Goal: Task Accomplishment & Management: Complete application form

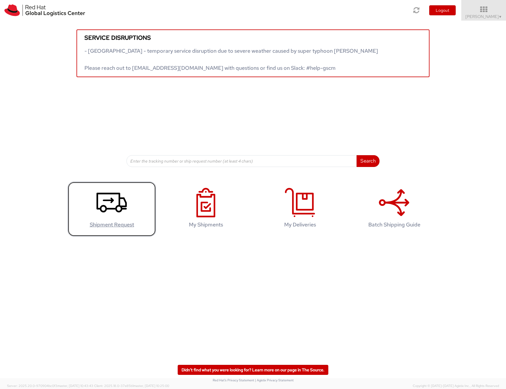
click at [121, 202] on icon at bounding box center [111, 202] width 30 height 29
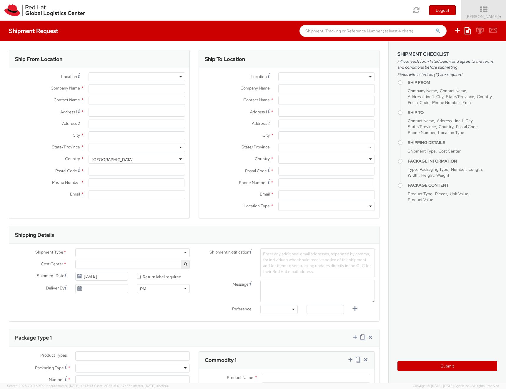
select select
select select "686"
type input "Red Hat"
type input "[PERSON_NAME]"
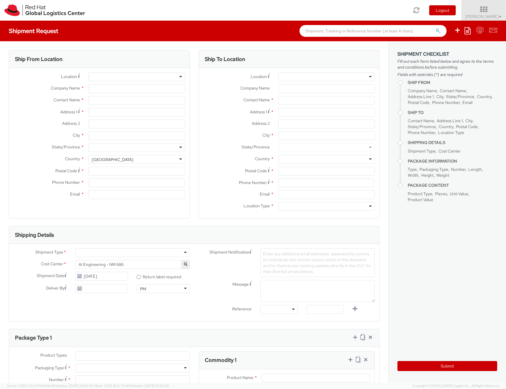
type input "nlucches@redhat.com"
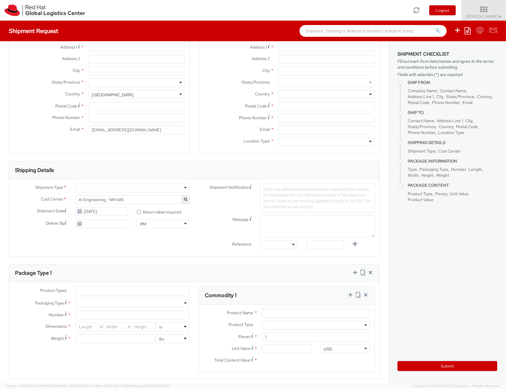
scroll to position [71, 0]
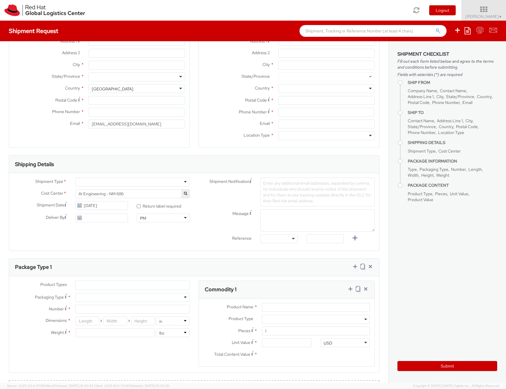
click at [186, 179] on div at bounding box center [132, 181] width 114 height 9
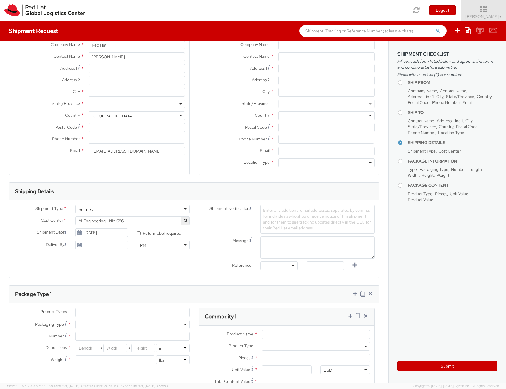
scroll to position [0, 0]
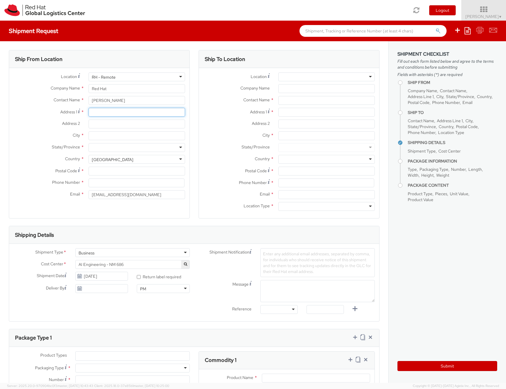
click at [127, 115] on input "Address 1 *" at bounding box center [137, 112] width 96 height 9
type input "via ponte in canneto 12c"
type input "Montecarlo"
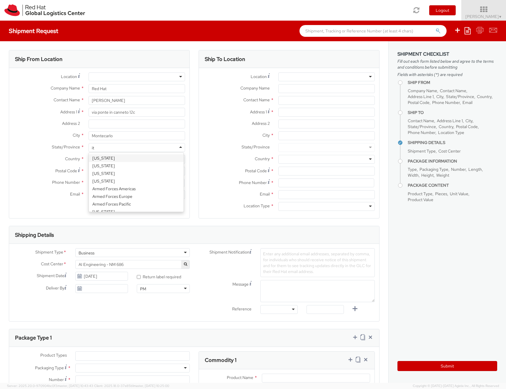
type input "ita"
type input "t"
type input "luc"
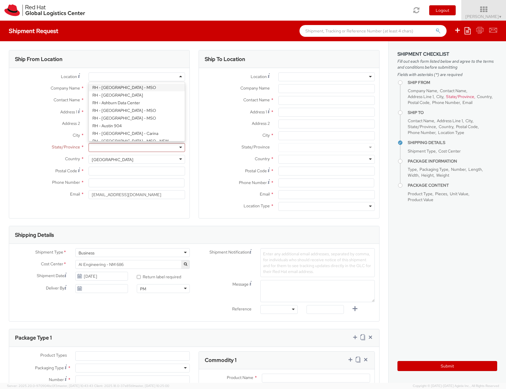
click at [164, 79] on div at bounding box center [137, 76] width 96 height 9
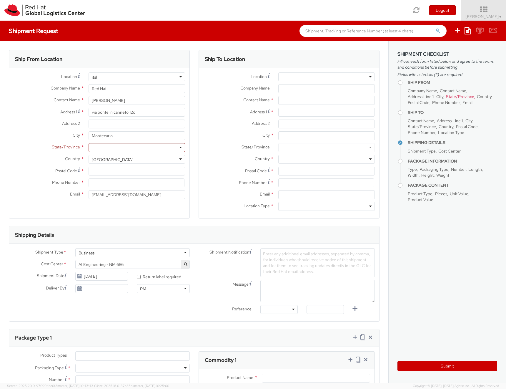
type input "italy"
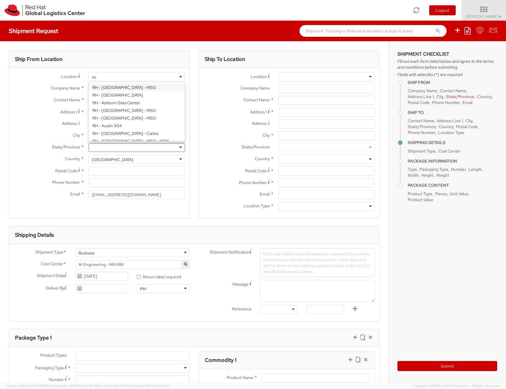
scroll to position [336, 0]
type input "milan"
type input "Red Hat SRL"
type input "Via Gustavo Fara 26"
type input "MILAN"
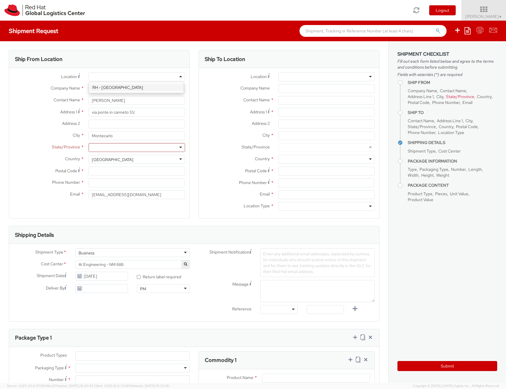
type input "20124"
type input "39 02 360 47601"
select select "CM"
select select "KGS"
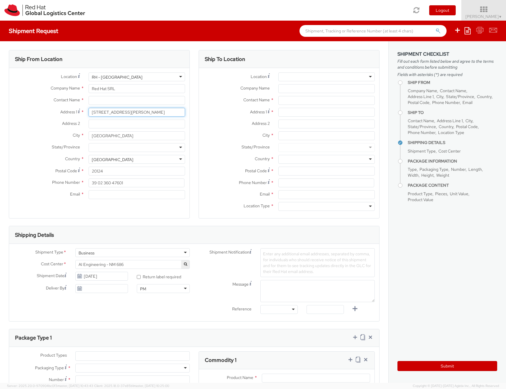
click at [100, 111] on input "Via Gustavo Fara 26" at bounding box center [137, 112] width 96 height 9
type input "v"
type input "Via Ponte in Canneto 12c"
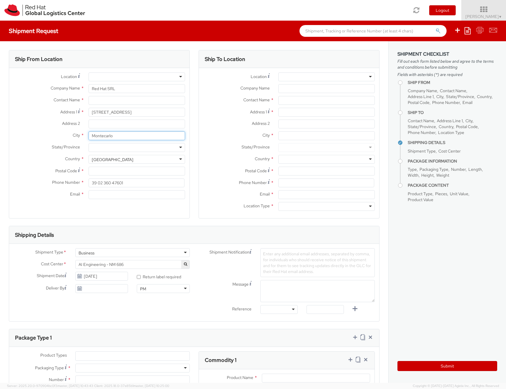
type input "Montecarlo"
type input "lucca"
type input "toscan"
type input "55015"
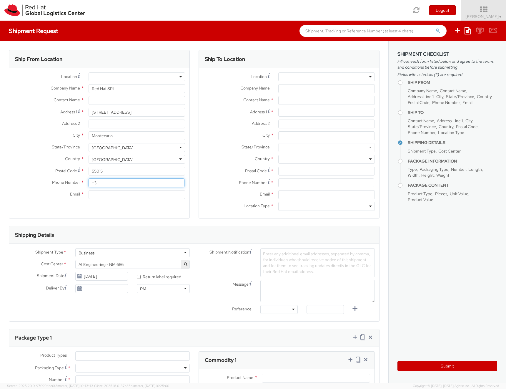
type input "+"
type input "z"
type input "39 3495459791"
type input "nicklucche@redhat.com"
click at [293, 76] on div at bounding box center [326, 76] width 96 height 9
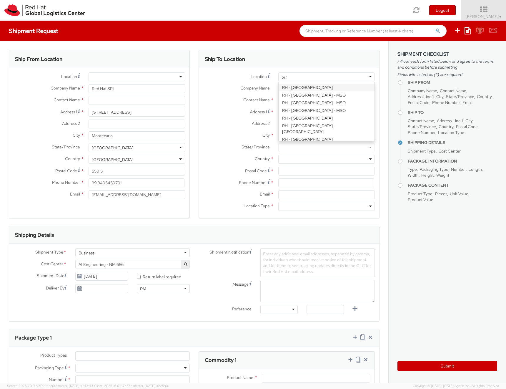
type input "brno"
type input "Red Hat Czech s.r.o."
type input "Purkynova 647/111"
type input "BRNO"
type input "621 00"
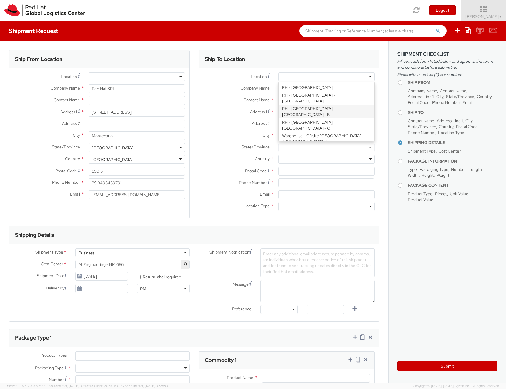
type input "420 532 294 555"
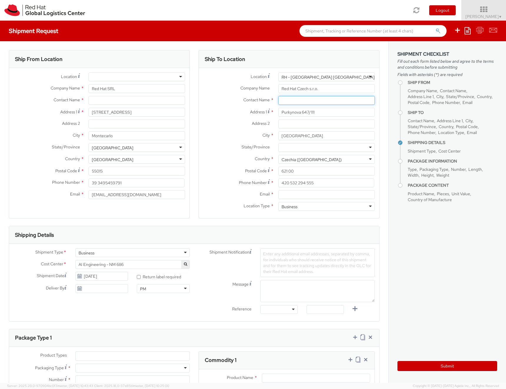
click at [296, 100] on input "text" at bounding box center [326, 100] width 96 height 9
click at [339, 102] on input "text" at bounding box center [326, 100] width 96 height 9
paste input "Attn: Red Hat IT - Endpoint Systems"
type input "Attn: Red Hat IT - Endpoint Systems"
click at [301, 196] on input "Email *" at bounding box center [326, 194] width 96 height 9
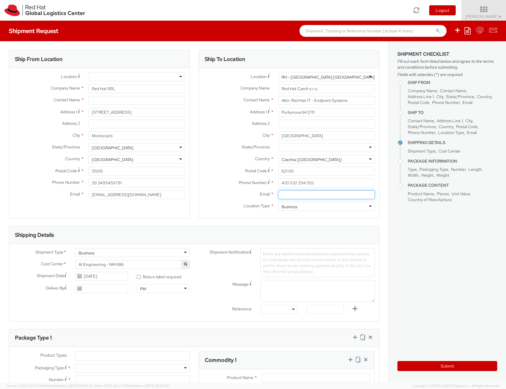
paste input "laptop-return@redhat.com"
click at [279, 195] on input "laptop-return@redhat.com" at bounding box center [326, 194] width 96 height 9
type input "laptop-return@redhat.com"
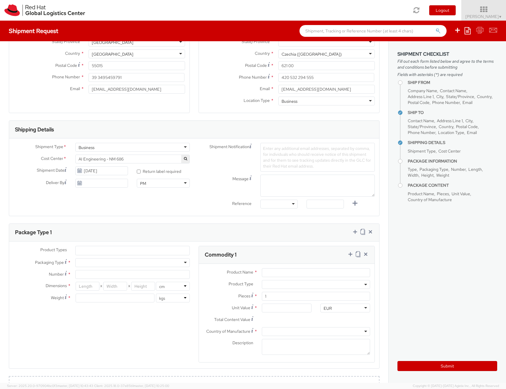
scroll to position [106, 0]
click at [141, 159] on span "AI Engineering - NM 686" at bounding box center [133, 158] width 108 height 5
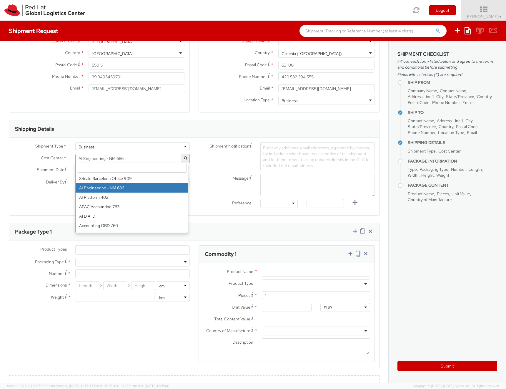
click at [142, 166] on input "search" at bounding box center [132, 168] width 110 height 9
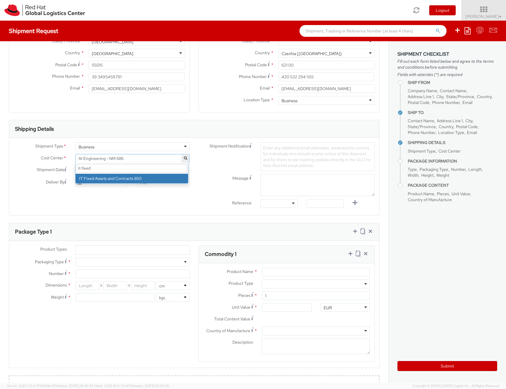
type input "it fixed"
select select "850"
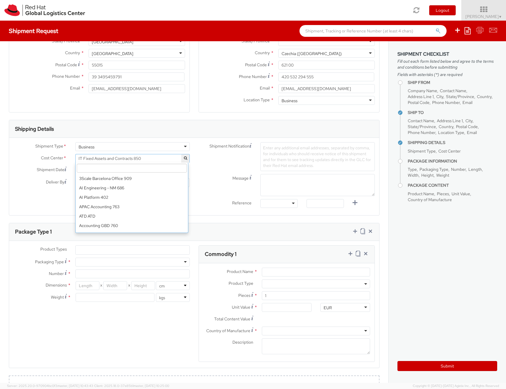
click at [146, 159] on span "IT Fixed Assets and Contracts 850" at bounding box center [133, 158] width 108 height 5
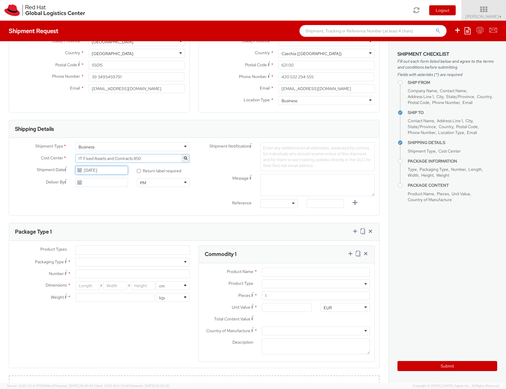
click at [104, 171] on input "10/06/2025" at bounding box center [101, 170] width 53 height 9
click at [90, 218] on td "13" at bounding box center [93, 216] width 12 height 9
type input "10/13/2025"
click at [271, 158] on span "Enter any additional email addresses, separated by comma, for individuals who s…" at bounding box center [317, 156] width 108 height 23
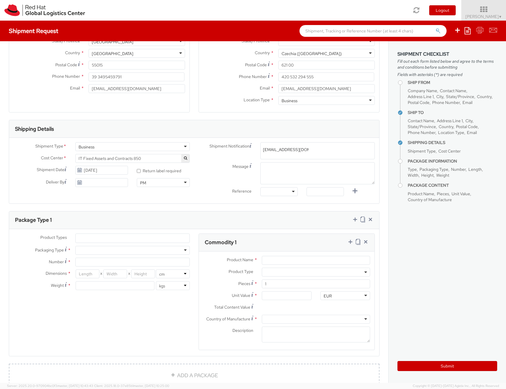
type input "emea-eshub@redhat.com"
click at [274, 168] on textarea "Message" at bounding box center [317, 173] width 114 height 22
click at [268, 176] on textarea "Message" at bounding box center [317, 173] width 114 height 22
click at [329, 177] on textarea "Message" at bounding box center [317, 173] width 114 height 22
type textarea "Morning"
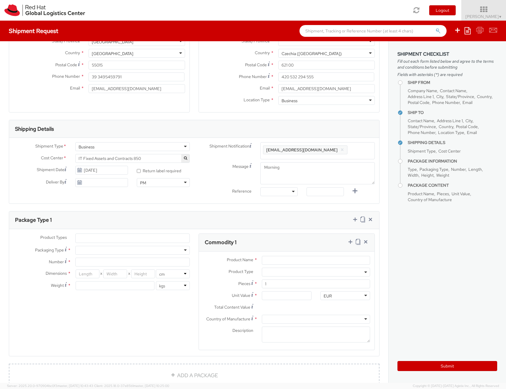
click at [285, 190] on div at bounding box center [278, 191] width 37 height 9
click at [328, 191] on input "text" at bounding box center [324, 191] width 37 height 9
type input "T"
type input "RPCI"
click at [333, 199] on div "Shipment Type * Business Business Business Cost Center * AI Engineering - NM 68…" at bounding box center [194, 171] width 370 height 66
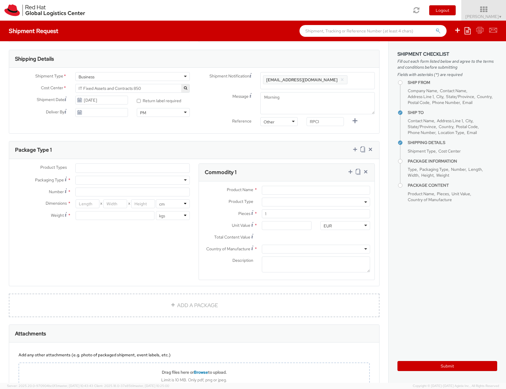
scroll to position [176, 0]
click at [155, 169] on ul at bounding box center [133, 167] width 114 height 9
type input "lapt"
select select "LAPTOP"
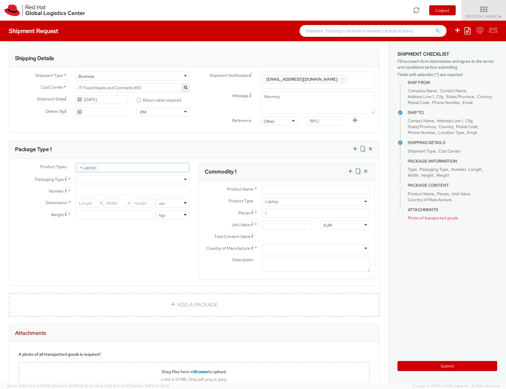
scroll to position [17, 0]
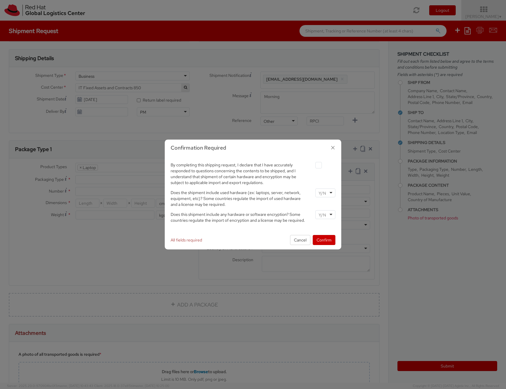
click at [312, 166] on div at bounding box center [325, 165] width 29 height 8
click at [317, 166] on label at bounding box center [318, 165] width 6 height 6
click at [314, 166] on input "checkbox" at bounding box center [312, 165] width 4 height 4
checkbox input "true"
drag, startPoint x: 196, startPoint y: 176, endPoint x: 246, endPoint y: 187, distance: 52.1
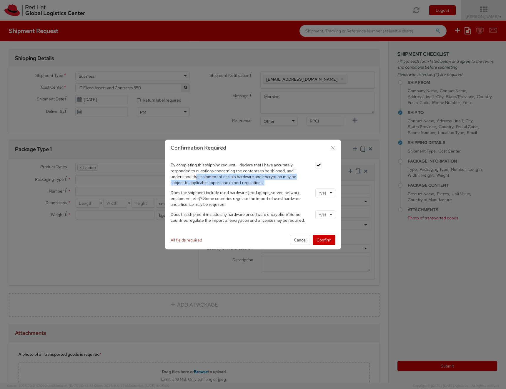
click at [246, 187] on div "By completing this shipping request, I declare that I have accurately responded…" at bounding box center [253, 175] width 174 height 28
click at [171, 194] on span "Does the shipment include used hardware (ex: laptops, server, network, equipmen…" at bounding box center [236, 198] width 130 height 17
drag, startPoint x: 171, startPoint y: 194, endPoint x: 233, endPoint y: 194, distance: 61.5
click at [228, 194] on span "Does the shipment include used hardware (ex: laptops, server, network, equipmen…" at bounding box center [236, 198] width 130 height 17
click at [324, 192] on input "select-one" at bounding box center [323, 193] width 9 height 6
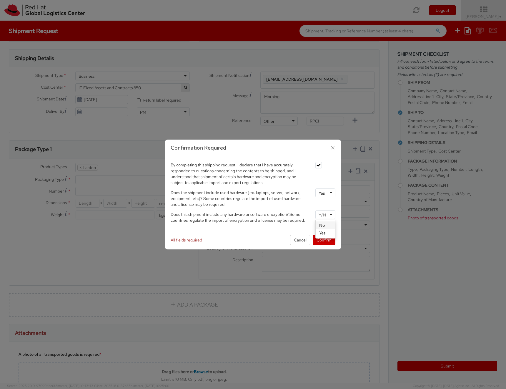
click at [324, 212] on input "select-one" at bounding box center [323, 215] width 9 height 6
click at [323, 243] on button "Confirm" at bounding box center [324, 240] width 23 height 10
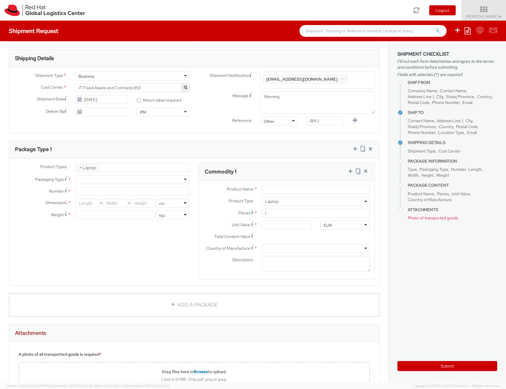
click at [129, 180] on div at bounding box center [132, 179] width 114 height 9
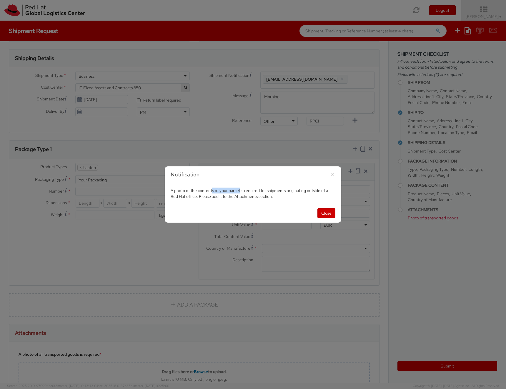
drag, startPoint x: 210, startPoint y: 191, endPoint x: 242, endPoint y: 194, distance: 32.2
click at [241, 193] on span "A photo of the contents of your parcel is required for shipments originating ou…" at bounding box center [249, 193] width 157 height 11
click at [258, 199] on span "A photo of the contents of your parcel is required for shipments originating ou…" at bounding box center [249, 193] width 157 height 11
drag, startPoint x: 258, startPoint y: 199, endPoint x: 217, endPoint y: 195, distance: 41.3
click at [219, 195] on span "A photo of the contents of your parcel is required for shipments originating ou…" at bounding box center [249, 193] width 157 height 11
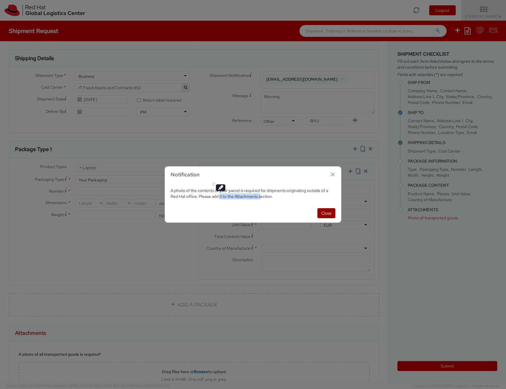
click at [327, 212] on button "Close" at bounding box center [326, 213] width 18 height 10
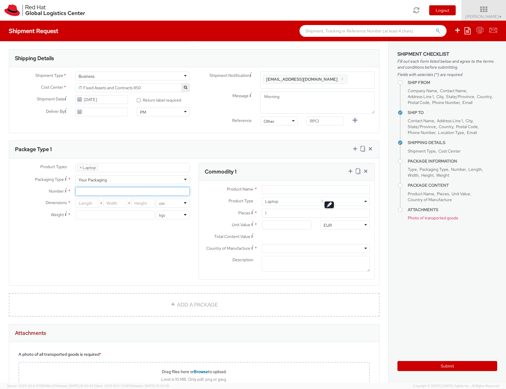
click at [98, 191] on input "Number *" at bounding box center [132, 191] width 114 height 9
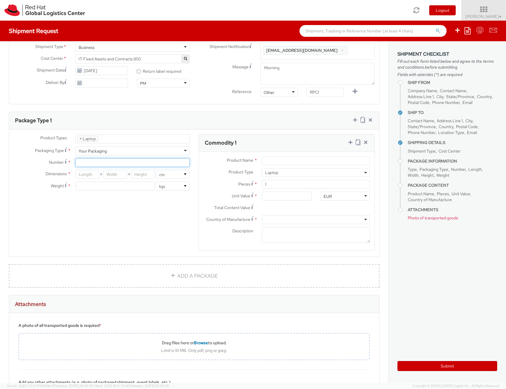
scroll to position [212, 0]
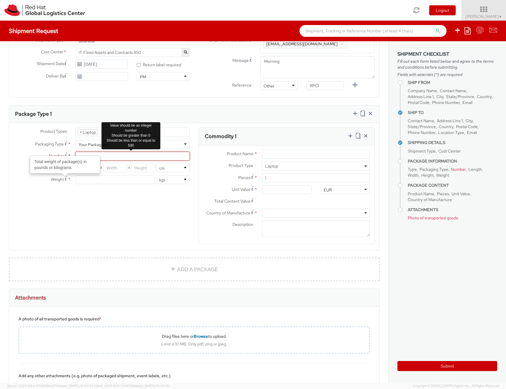
click at [101, 154] on input "Number *" at bounding box center [132, 155] width 114 height 9
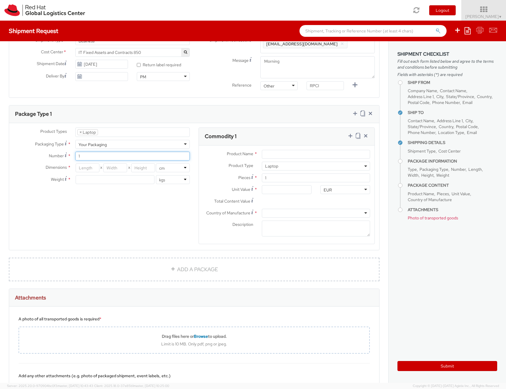
type input "1"
click at [85, 167] on input "number" at bounding box center [88, 167] width 24 height 9
click at [87, 168] on input "number" at bounding box center [88, 167] width 24 height 9
type input "46"
click at [110, 167] on input "number" at bounding box center [115, 167] width 24 height 9
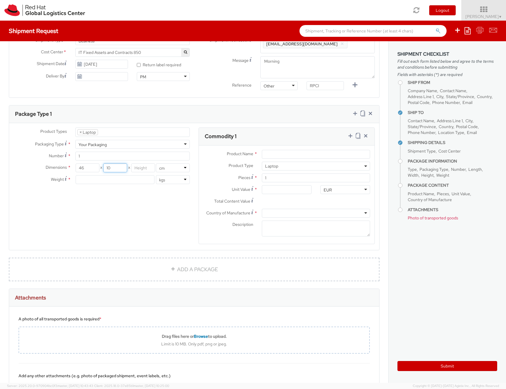
click at [110, 167] on input "10" at bounding box center [115, 167] width 24 height 9
click at [108, 167] on input "10" at bounding box center [115, 167] width 24 height 9
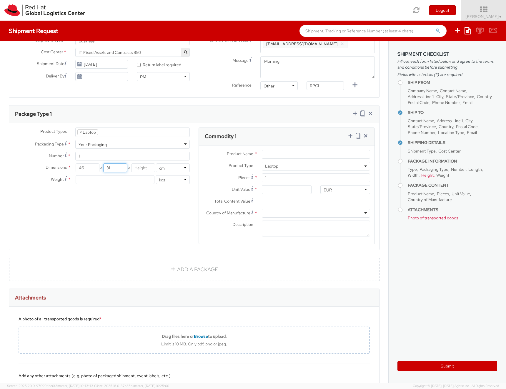
type input "31"
click at [136, 169] on input "number" at bounding box center [143, 167] width 24 height 9
type input "13"
click at [128, 201] on div "Product Types * Documents Docking Station Laptop Monitor Other Hardware Server …" at bounding box center [194, 189] width 370 height 124
click at [131, 167] on input "13" at bounding box center [143, 167] width 24 height 9
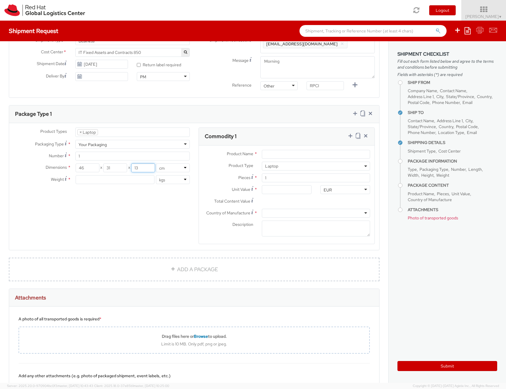
click at [131, 167] on input "13" at bounding box center [143, 167] width 24 height 9
click at [111, 179] on input "number" at bounding box center [115, 179] width 79 height 9
type input "4"
click at [119, 192] on div "Product Types * Documents Docking Station Laptop Monitor Other Hardware Server …" at bounding box center [194, 189] width 370 height 124
click at [124, 177] on input "4" at bounding box center [115, 179] width 79 height 9
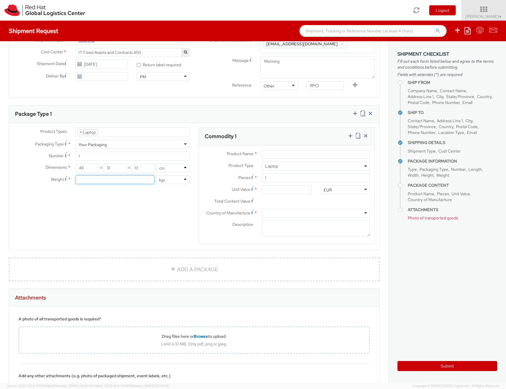
type input "3"
type input "4"
click at [128, 201] on div "Product Types * Documents Docking Station Laptop Monitor Other Hardware Server …" at bounding box center [194, 189] width 370 height 124
click at [294, 152] on input "Product Name *" at bounding box center [316, 154] width 108 height 9
click at [324, 154] on input "Lenovo T4" at bounding box center [316, 154] width 108 height 9
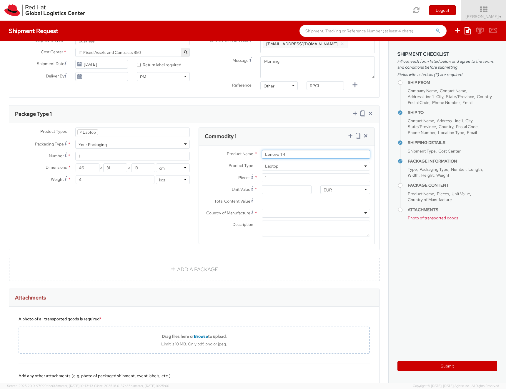
click at [324, 154] on input "Lenovo T4" at bounding box center [316, 154] width 108 height 9
paste input "hinkPad T1"
type input "Lenovo ThinkPad T14"
click at [292, 178] on input "1" at bounding box center [316, 177] width 108 height 9
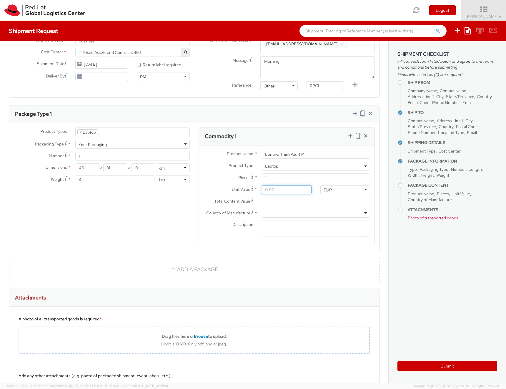
click at [284, 193] on input "Unit Value *" at bounding box center [287, 189] width 50 height 9
type input "5.00"
type input "50.00"
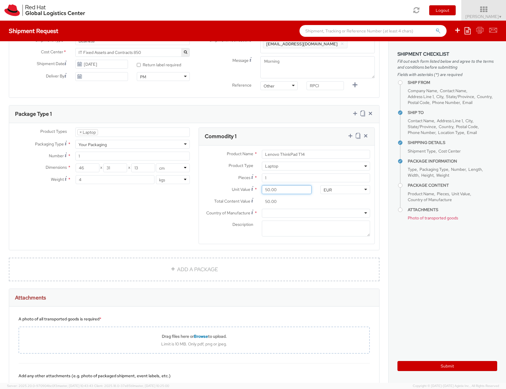
type input "500.00"
click at [291, 213] on div at bounding box center [316, 213] width 108 height 9
type input "china"
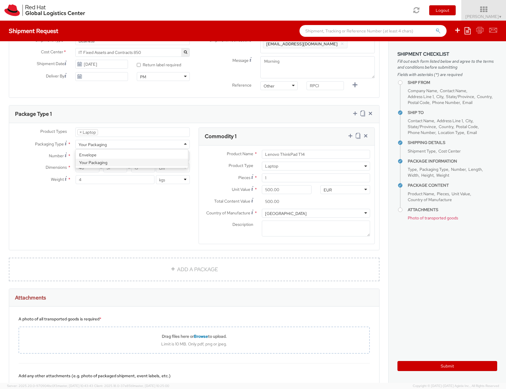
click at [134, 145] on div "Your Packaging" at bounding box center [132, 144] width 114 height 9
click at [133, 160] on div "Product Types * Documents Docking Station Laptop Monitor Other Hardware Server …" at bounding box center [101, 158] width 185 height 62
click at [158, 144] on div "Your Packaging" at bounding box center [132, 144] width 114 height 9
type input "24.13"
type input "31.75"
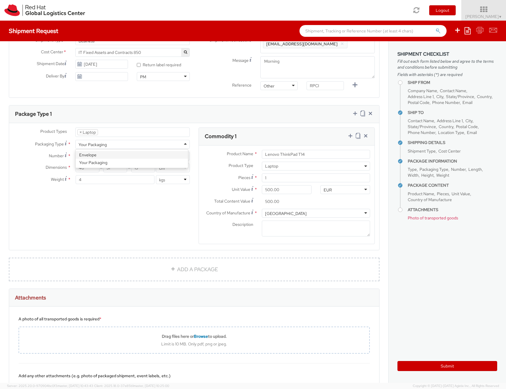
type input "0.64"
click at [158, 149] on div "Product Types * Documents Docking Station Laptop Monitor Other Hardware Server …" at bounding box center [101, 158] width 185 height 62
click at [159, 145] on div "Envelope" at bounding box center [132, 144] width 114 height 9
click at [128, 179] on input "0.5" at bounding box center [115, 179] width 79 height 9
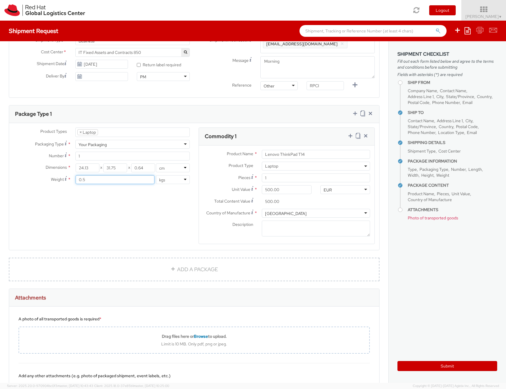
click at [128, 179] on input "0.5" at bounding box center [115, 179] width 79 height 9
type input "3"
type input "4"
click at [117, 189] on div "Product Types * Documents Docking Station Laptop Monitor Other Hardware Server …" at bounding box center [101, 158] width 185 height 62
click at [89, 169] on input "24.13" at bounding box center [88, 167] width 24 height 9
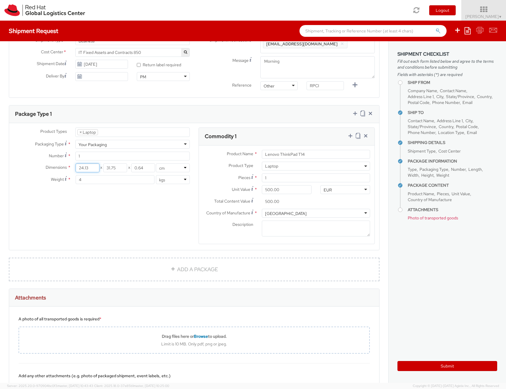
click at [89, 169] on input "24.13" at bounding box center [88, 167] width 24 height 9
click at [86, 171] on input "24.13" at bounding box center [88, 167] width 24 height 9
type input "46"
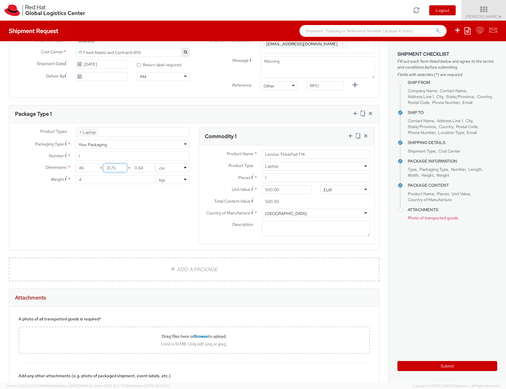
click at [107, 165] on input "31.75" at bounding box center [115, 167] width 24 height 9
type input "31"
click at [147, 164] on input "0.64" at bounding box center [143, 167] width 24 height 9
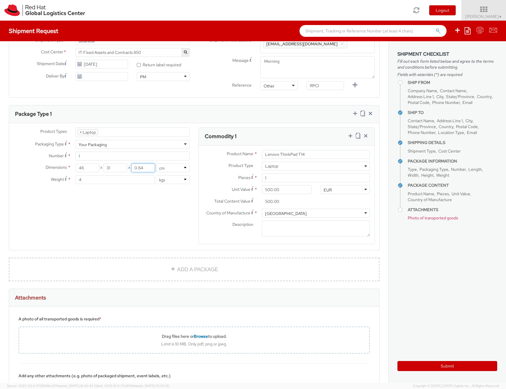
click at [147, 164] on input "0.64" at bounding box center [143, 167] width 24 height 9
type input "11"
click at [139, 213] on div "Product Types * Documents Docking Station Laptop Monitor Other Hardware Server …" at bounding box center [194, 189] width 370 height 124
